Goal: Task Accomplishment & Management: Use online tool/utility

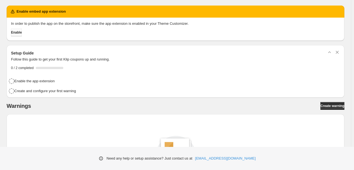
click at [22, 34] on span "Enable" at bounding box center [16, 32] width 11 height 4
click at [22, 33] on span "Enable" at bounding box center [16, 32] width 11 height 4
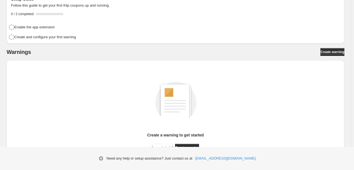
scroll to position [55, 0]
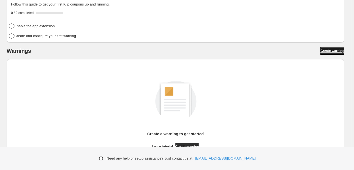
click at [322, 52] on span "Create warning" at bounding box center [333, 51] width 24 height 4
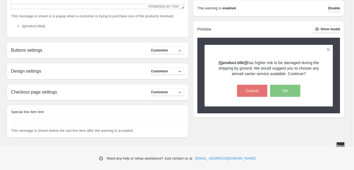
scroll to position [191, 0]
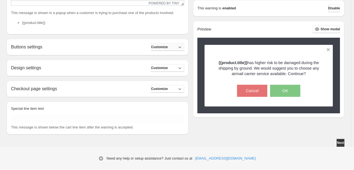
click at [163, 47] on span "Customize" at bounding box center [159, 47] width 17 height 4
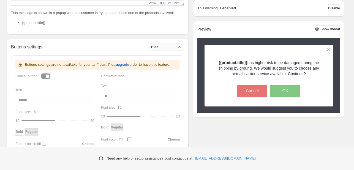
click at [158, 47] on span "Hide" at bounding box center [154, 47] width 7 height 4
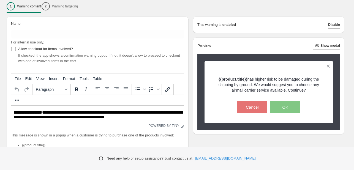
scroll to position [54, 0]
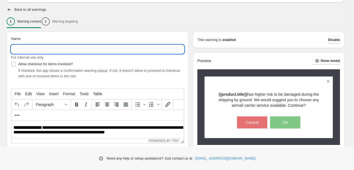
click at [44, 49] on input "Name" at bounding box center [97, 49] width 173 height 9
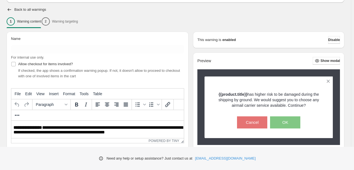
click at [49, 41] on div "Name" at bounding box center [97, 40] width 173 height 8
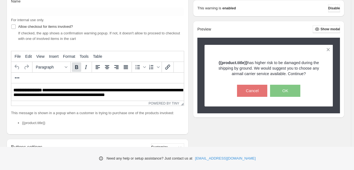
scroll to position [55, 0]
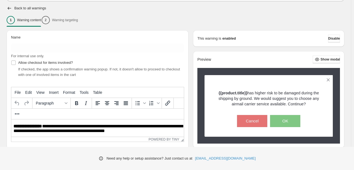
click at [62, 41] on div "Name" at bounding box center [97, 39] width 173 height 8
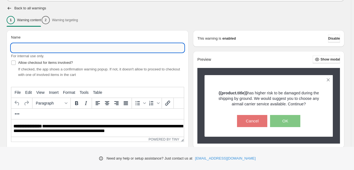
click at [60, 48] on input "Name" at bounding box center [97, 48] width 173 height 9
type input "**********"
click at [91, 62] on div "Allow checkout for items involved? If checked, the app shows a confirmation war…" at bounding box center [97, 68] width 173 height 19
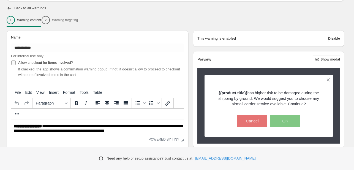
click at [38, 63] on span "Allow checkout for items involved?" at bounding box center [45, 63] width 55 height 4
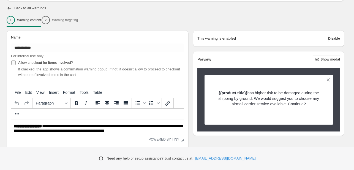
click at [32, 61] on span "Allow checkout for items involved?" at bounding box center [45, 63] width 55 height 4
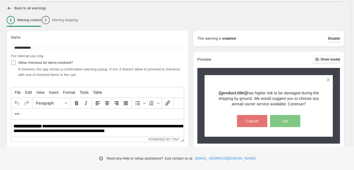
click at [32, 61] on span "Allow checkout for items involved?" at bounding box center [45, 63] width 55 height 4
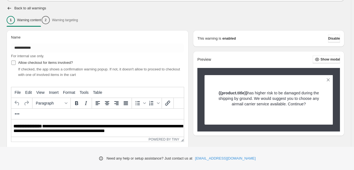
click at [32, 61] on span "Allow checkout for items involved?" at bounding box center [45, 63] width 55 height 4
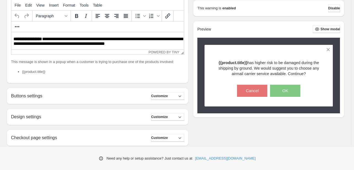
scroll to position [165, 0]
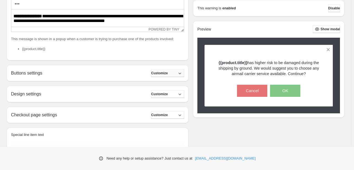
click at [167, 73] on span "Customize" at bounding box center [159, 73] width 17 height 4
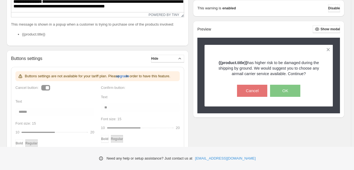
scroll to position [193, 0]
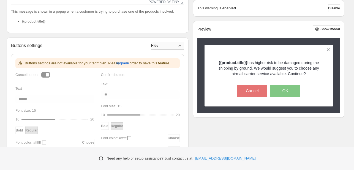
click at [158, 45] on span "Hide" at bounding box center [154, 46] width 7 height 4
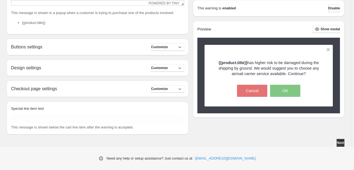
scroll to position [191, 0]
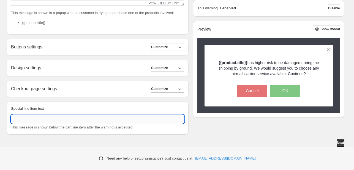
click at [154, 116] on input "Special line item text" at bounding box center [97, 119] width 173 height 9
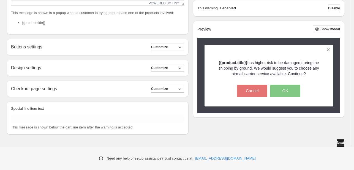
click at [341, 145] on span "Next" at bounding box center [340, 143] width 7 height 4
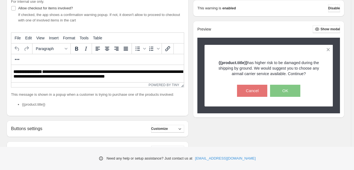
scroll to position [109, 0]
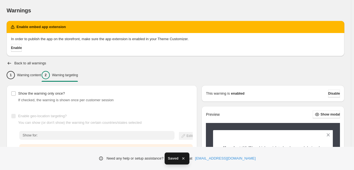
scroll to position [55, 0]
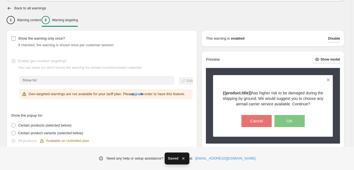
click at [20, 40] on span "Show the warning only once?" at bounding box center [41, 38] width 47 height 4
click at [40, 78] on div "Show for:" at bounding box center [96, 80] width 155 height 9
drag, startPoint x: 197, startPoint y: 85, endPoint x: 193, endPoint y: 84, distance: 4.5
click at [193, 85] on div "Show for: Edit Geo-targeted warnings are not available for your tariff plan. Pl…" at bounding box center [106, 87] width 174 height 23
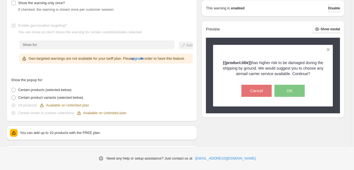
scroll to position [83, 0]
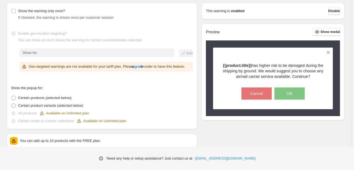
click at [90, 65] on p "Geo-targeted warnings are not available for your tariff plan. Please upgrade in…" at bounding box center [107, 67] width 156 height 6
click at [142, 66] on button "upgrade" at bounding box center [137, 66] width 13 height 9
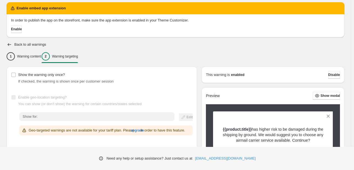
scroll to position [0, 0]
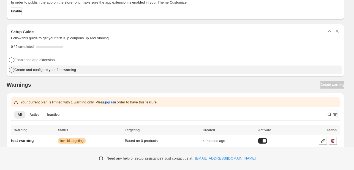
scroll to position [27, 0]
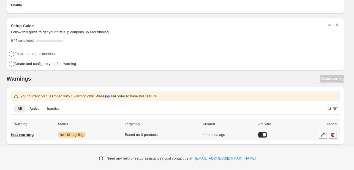
click at [32, 135] on p "test warning" at bounding box center [22, 135] width 23 height 6
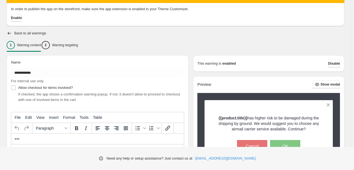
scroll to position [28, 0]
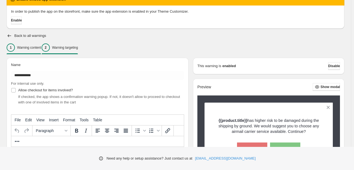
click at [65, 50] on div "2 Warning targeting" at bounding box center [60, 48] width 36 height 8
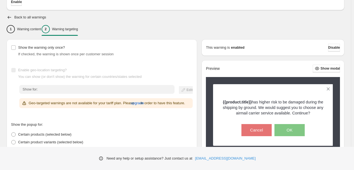
scroll to position [55, 0]
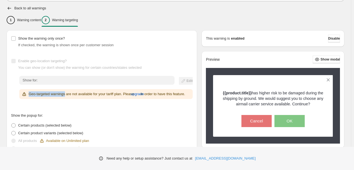
drag, startPoint x: 68, startPoint y: 94, endPoint x: 28, endPoint y: 94, distance: 40.2
click at [28, 94] on div "Geo-targeted warnings are not available for your tariff plan. Please upgrade in…" at bounding box center [103, 94] width 164 height 6
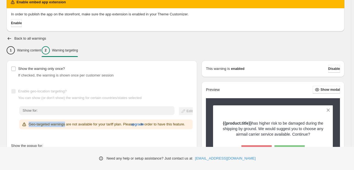
scroll to position [21, 0]
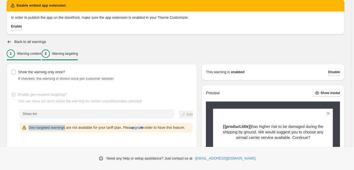
click at [40, 53] on p "Warning content" at bounding box center [29, 54] width 24 height 4
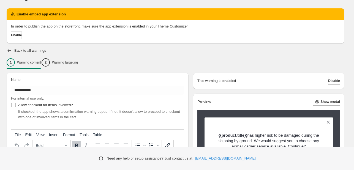
scroll to position [0, 0]
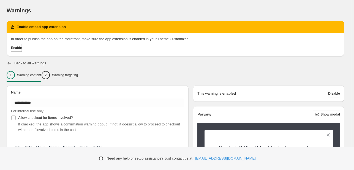
click at [9, 63] on icon "button" at bounding box center [10, 63] width 4 height 3
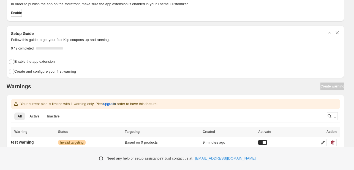
scroll to position [27, 0]
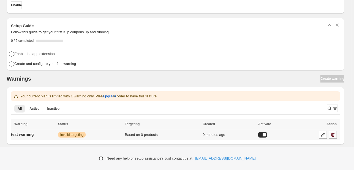
click at [337, 135] on button "button" at bounding box center [333, 135] width 8 height 8
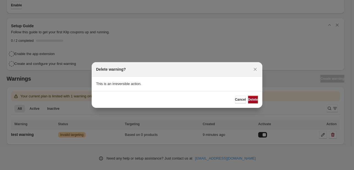
click at [254, 100] on span "Delete" at bounding box center [253, 100] width 10 height 4
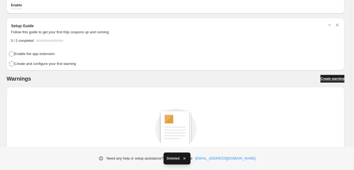
click at [324, 80] on span "Create warning" at bounding box center [333, 79] width 24 height 4
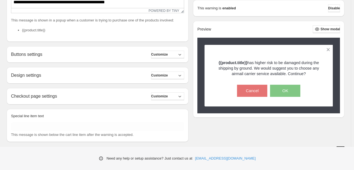
scroll to position [191, 0]
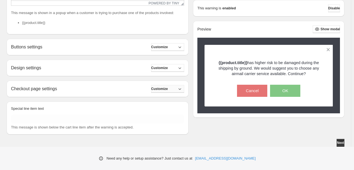
click at [176, 87] on button "Customize" at bounding box center [167, 89] width 33 height 8
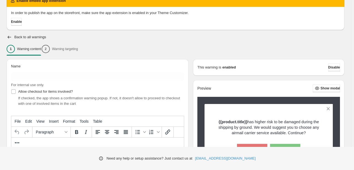
scroll to position [0, 0]
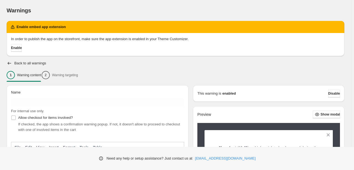
click at [61, 74] on div "1 Warning content 2 Warning targeting" at bounding box center [176, 75] width 338 height 12
click at [71, 77] on div "1 Warning content 2 Warning targeting" at bounding box center [176, 75] width 338 height 12
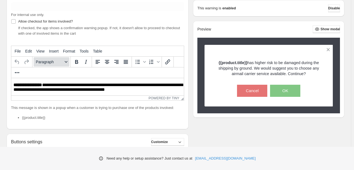
scroll to position [56, 0]
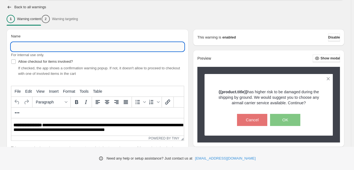
click at [67, 44] on input "Name" at bounding box center [97, 46] width 173 height 9
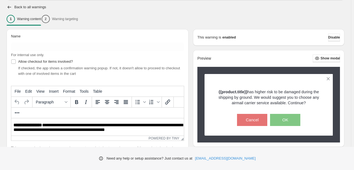
click at [67, 20] on div "1 Warning content 2 Warning targeting" at bounding box center [176, 19] width 338 height 12
click at [67, 18] on div "1 Warning content 2 Warning targeting" at bounding box center [176, 19] width 338 height 12
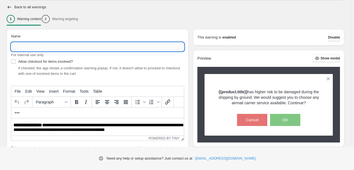
click at [35, 50] on input "Name" at bounding box center [97, 46] width 173 height 9
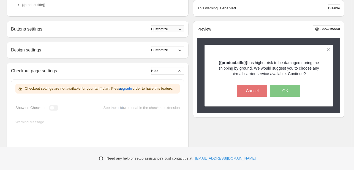
scroll to position [249, 0]
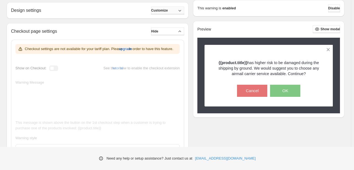
type input "****"
click at [168, 10] on span "Customize" at bounding box center [159, 10] width 17 height 4
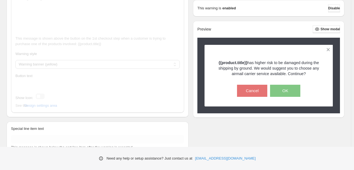
scroll to position [456, 0]
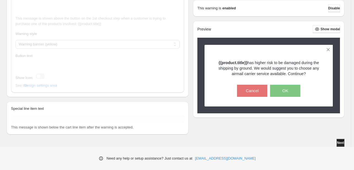
click at [340, 145] on span "Next" at bounding box center [340, 143] width 7 height 4
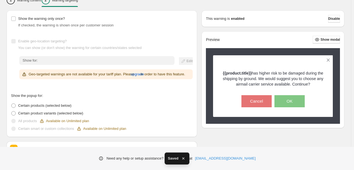
scroll to position [83, 0]
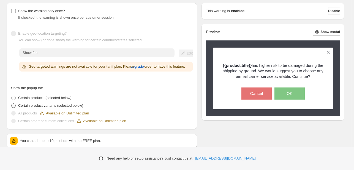
click at [28, 108] on span "Certain product variants (selected below)" at bounding box center [50, 106] width 65 height 4
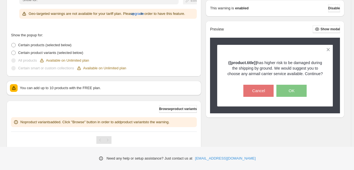
scroll to position [159, 0]
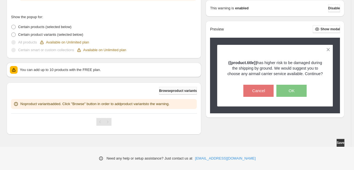
click at [179, 93] on button "Browse product variants" at bounding box center [178, 91] width 38 height 8
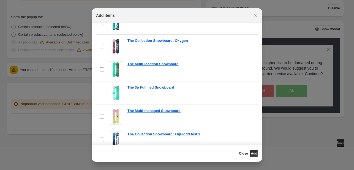
scroll to position [28, 0]
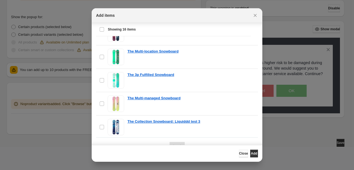
click at [239, 154] on span "Close" at bounding box center [243, 154] width 9 height 4
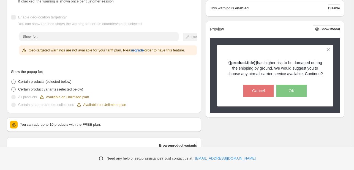
scroll to position [132, 0]
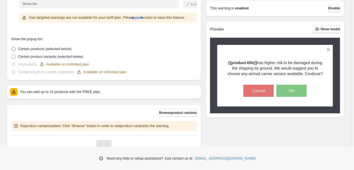
click at [15, 51] on span at bounding box center [13, 49] width 4 height 4
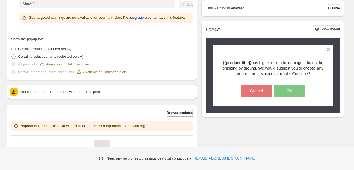
click at [316, 29] on icon "button" at bounding box center [318, 29] width 6 height 6
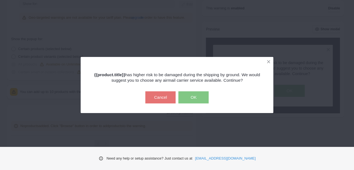
click at [181, 97] on button "OK" at bounding box center [194, 97] width 30 height 12
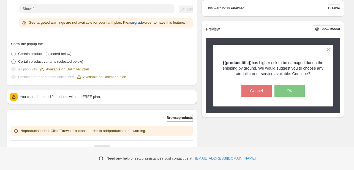
scroll to position [159, 0]
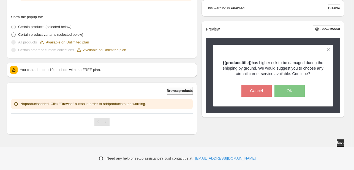
click at [176, 92] on span "Browse products" at bounding box center [180, 91] width 26 height 4
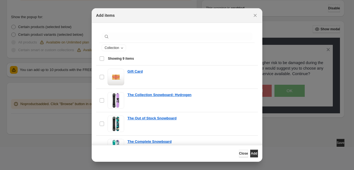
click at [239, 152] on span "Close" at bounding box center [243, 154] width 9 height 4
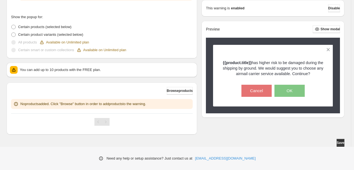
scroll to position [132, 0]
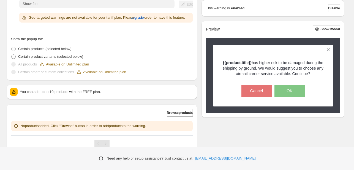
click at [14, 74] on span at bounding box center [13, 72] width 4 height 4
click at [113, 75] on div "Available on Unlimited plan" at bounding box center [101, 72] width 50 height 6
click at [56, 67] on div "Available on Unlimited plan" at bounding box center [64, 65] width 50 height 6
click at [12, 59] on span at bounding box center [13, 57] width 4 height 4
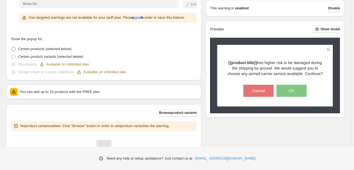
click at [15, 51] on span at bounding box center [13, 49] width 4 height 4
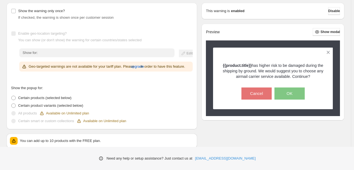
scroll to position [49, 0]
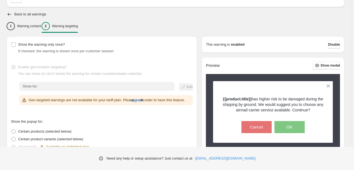
click at [144, 100] on span "upgrade" at bounding box center [137, 101] width 13 height 6
click at [131, 98] on p "Geo-targeted warnings are not available for your tariff plan. Please upgrade in…" at bounding box center [107, 101] width 156 height 6
click at [131, 101] on p "Geo-targeted warnings are not available for your tariff plan. Please upgrade in…" at bounding box center [107, 101] width 156 height 6
click at [67, 101] on p "Geo-targeted warnings are not available for your tariff plan. Please upgrade in…" at bounding box center [107, 101] width 156 height 6
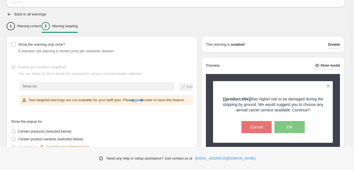
click at [62, 102] on p "Geo-targeted warnings are not available for your tariff plan. Please upgrade in…" at bounding box center [107, 101] width 156 height 6
click at [62, 103] on p "Geo-targeted warnings are not available for your tariff plan. Please upgrade in…" at bounding box center [107, 101] width 156 height 6
click at [144, 101] on span "upgrade" at bounding box center [137, 101] width 13 height 6
click at [144, 99] on span "upgrade" at bounding box center [137, 101] width 13 height 6
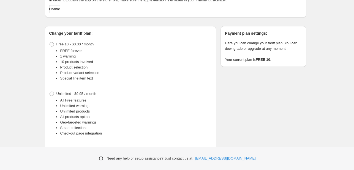
scroll to position [55, 0]
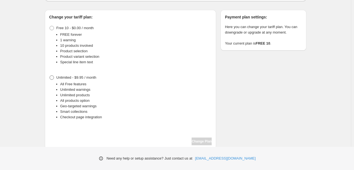
click at [59, 77] on span "Unlimited - $9.95 / month" at bounding box center [76, 77] width 40 height 4
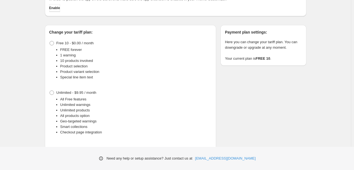
scroll to position [31, 0]
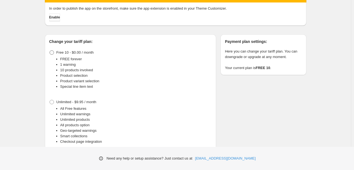
click at [54, 53] on span at bounding box center [52, 52] width 4 height 4
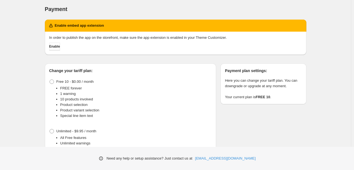
scroll to position [0, 0]
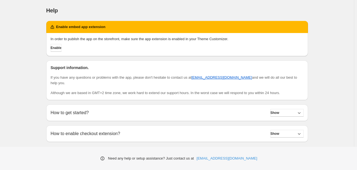
click at [131, 105] on div "How to get started? Show Step by step setup instructions: 1. Navigate to the Wa…" at bounding box center [177, 113] width 262 height 17
click at [131, 109] on div "How to get started? Show Step by step setup instructions: 1. Navigate to the Wa…" at bounding box center [177, 113] width 262 height 17
click at [284, 115] on button "Show" at bounding box center [287, 113] width 33 height 8
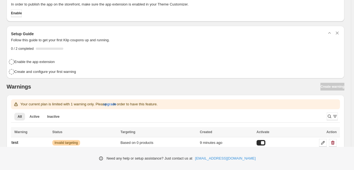
scroll to position [27, 0]
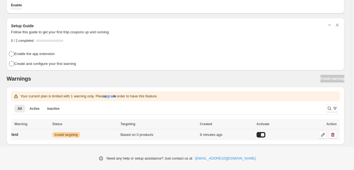
click at [138, 101] on div "Based on 0 products" at bounding box center [159, 135] width 76 height 6
click at [326, 101] on icon at bounding box center [323, 135] width 6 height 6
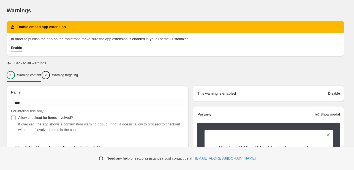
type input "****"
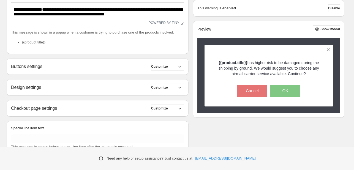
scroll to position [191, 0]
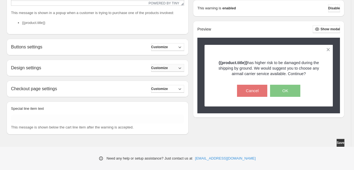
click at [165, 69] on span "Customize" at bounding box center [159, 68] width 17 height 4
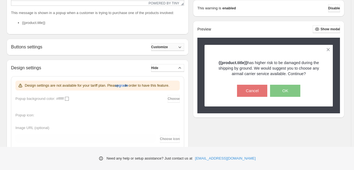
click at [164, 49] on span "Customize" at bounding box center [159, 47] width 17 height 4
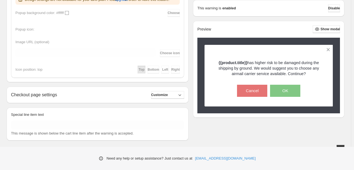
scroll to position [457, 0]
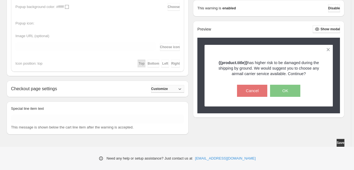
click at [164, 92] on button "Customize" at bounding box center [167, 89] width 33 height 8
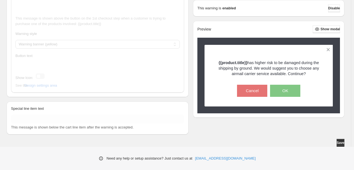
scroll to position [625, 0]
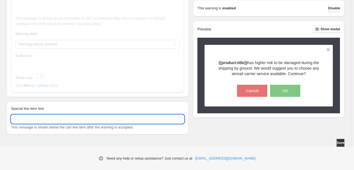
click at [63, 101] on input "Special line item text" at bounding box center [97, 119] width 173 height 9
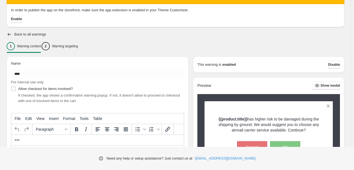
scroll to position [55, 0]
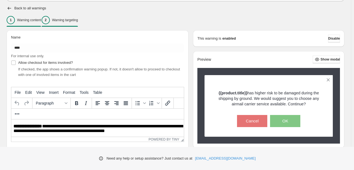
click at [78, 20] on p "Warning targeting" at bounding box center [65, 20] width 26 height 4
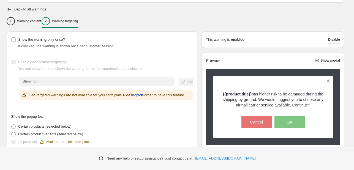
scroll to position [49, 0]
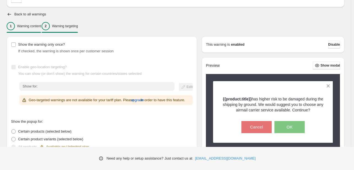
click at [40, 26] on p "Warning content" at bounding box center [29, 26] width 24 height 4
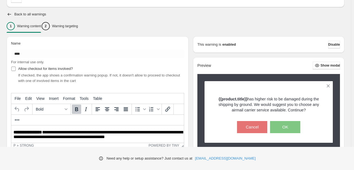
click at [16, 69] on label "Allow checkout for items involved?" at bounding box center [42, 69] width 62 height 8
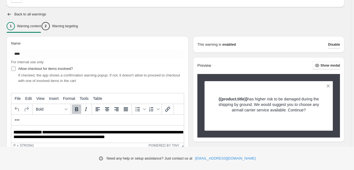
click at [16, 69] on label "Allow checkout for items involved?" at bounding box center [42, 69] width 62 height 8
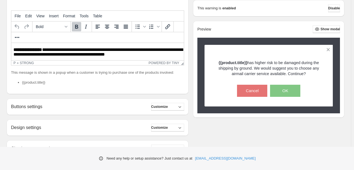
scroll to position [191, 0]
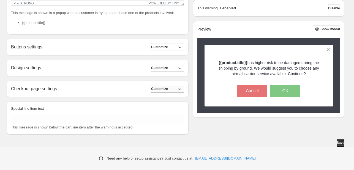
click at [165, 91] on button "Customize" at bounding box center [167, 89] width 33 height 8
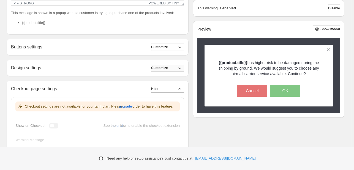
click at [166, 66] on button "Customize" at bounding box center [167, 68] width 33 height 8
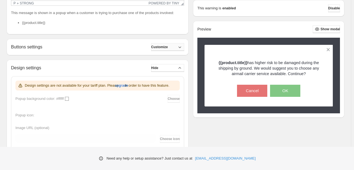
click at [168, 47] on span "Customize" at bounding box center [159, 47] width 17 height 4
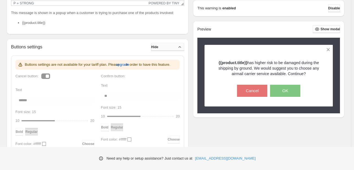
click at [168, 47] on button "Hide" at bounding box center [167, 47] width 33 height 8
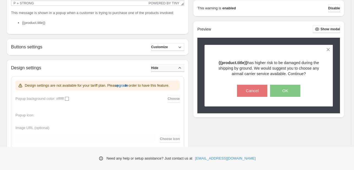
click at [173, 69] on button "Hide" at bounding box center [167, 68] width 33 height 8
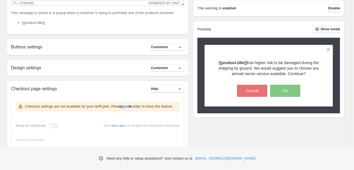
scroll to position [219, 0]
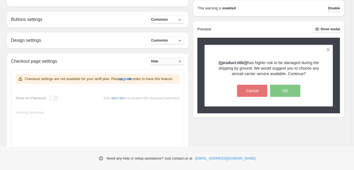
click at [169, 60] on button "Hide" at bounding box center [167, 62] width 33 height 8
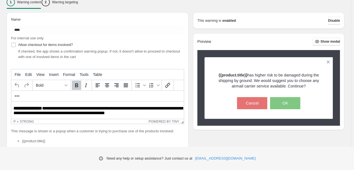
scroll to position [54, 0]
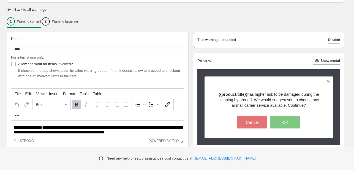
drag, startPoint x: 190, startPoint y: 16, endPoint x: 182, endPoint y: 17, distance: 7.2
click at [182, 16] on div "1 Warning content 2 Warning targeting" at bounding box center [176, 22] width 338 height 12
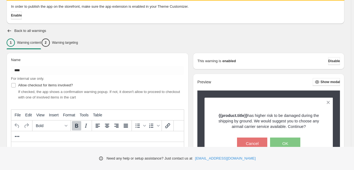
scroll to position [0, 0]
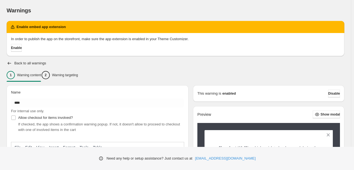
click at [33, 66] on div "Back to all warnings" at bounding box center [176, 64] width 338 height 6
click at [9, 63] on icon "button" at bounding box center [10, 63] width 4 height 3
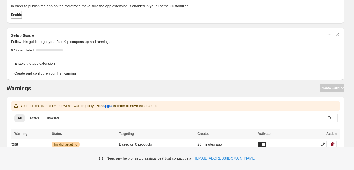
scroll to position [27, 0]
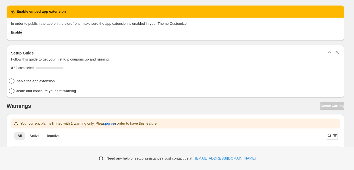
scroll to position [27, 0]
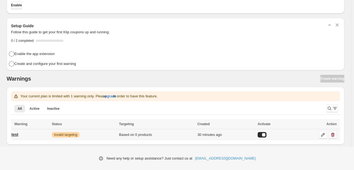
click at [15, 101] on p "test" at bounding box center [15, 135] width 7 height 6
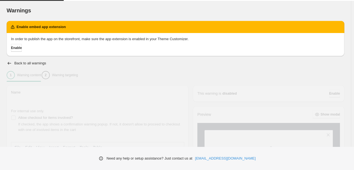
type input "****"
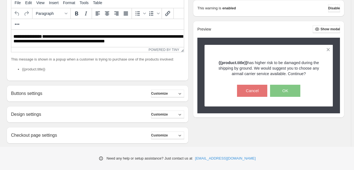
scroll to position [136, 0]
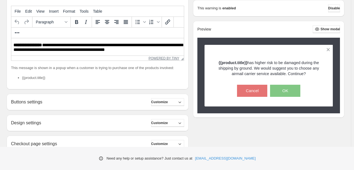
click at [167, 59] on link "Powered by Tiny" at bounding box center [164, 58] width 31 height 4
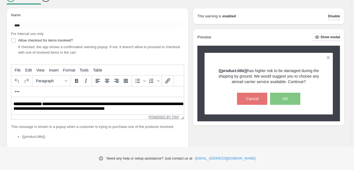
scroll to position [54, 0]
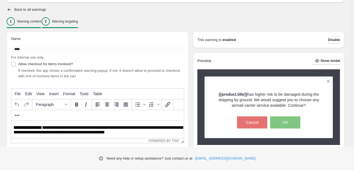
click at [69, 24] on div "2 Warning targeting" at bounding box center [60, 21] width 36 height 8
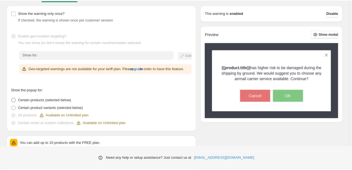
scroll to position [159, 0]
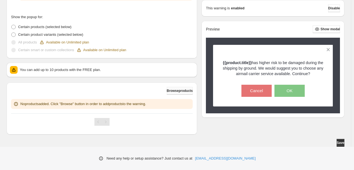
click at [177, 91] on span "Browse products" at bounding box center [180, 91] width 26 height 4
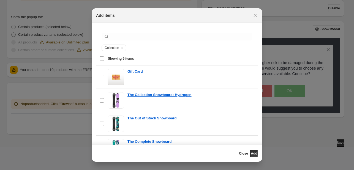
click at [123, 48] on icon "Collection" at bounding box center [122, 48] width 4 height 4
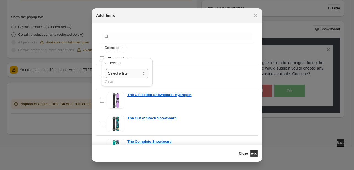
click at [123, 69] on select "**********" at bounding box center [127, 73] width 44 height 9
click at [130, 48] on div "Collection" at bounding box center [177, 48] width 151 height 7
click at [159, 48] on div "Collection" at bounding box center [177, 48] width 151 height 7
click at [239, 101] on span "Close" at bounding box center [243, 154] width 9 height 4
